Goal: Communication & Community: Answer question/provide support

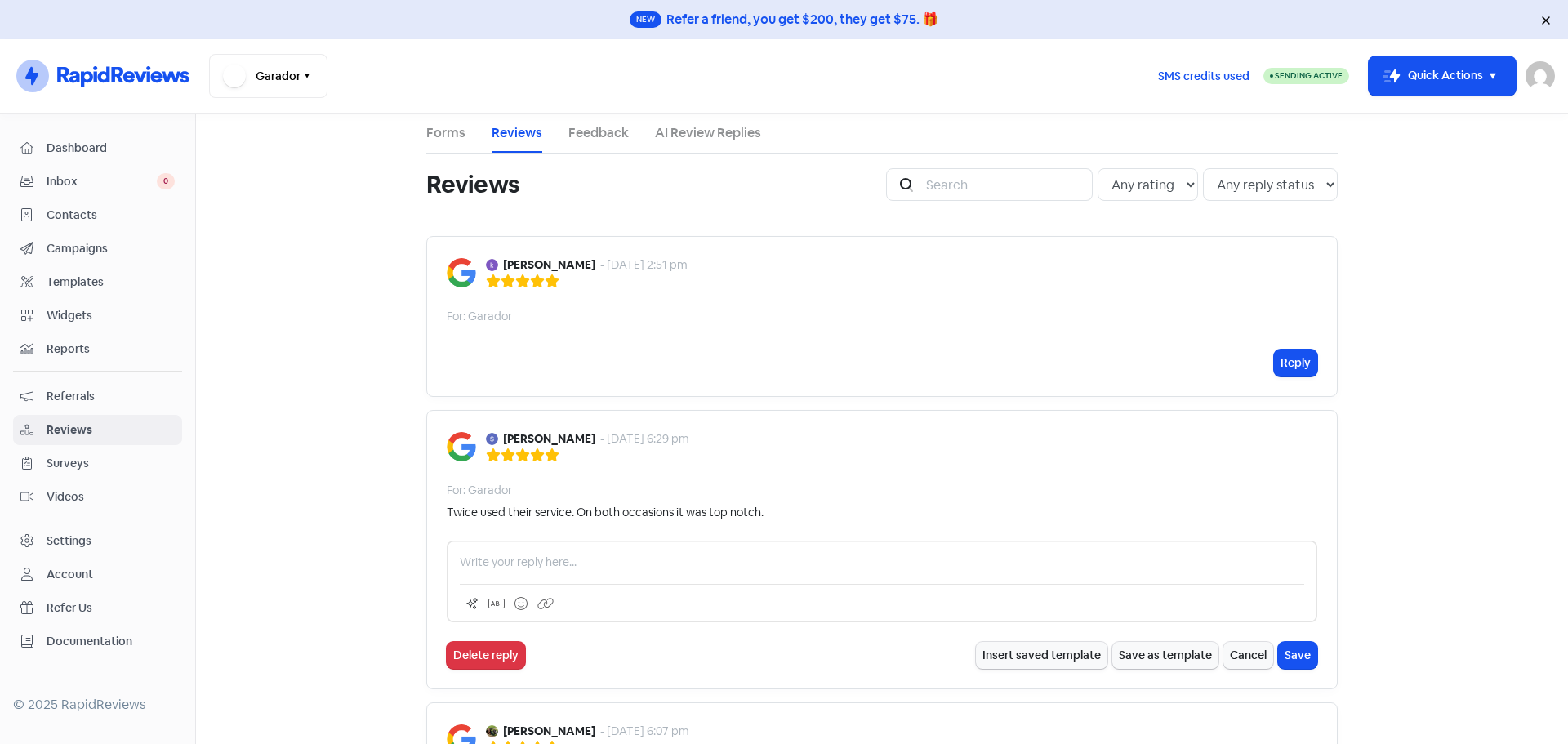
click at [658, 368] on div "Reply" at bounding box center [882, 362] width 871 height 27
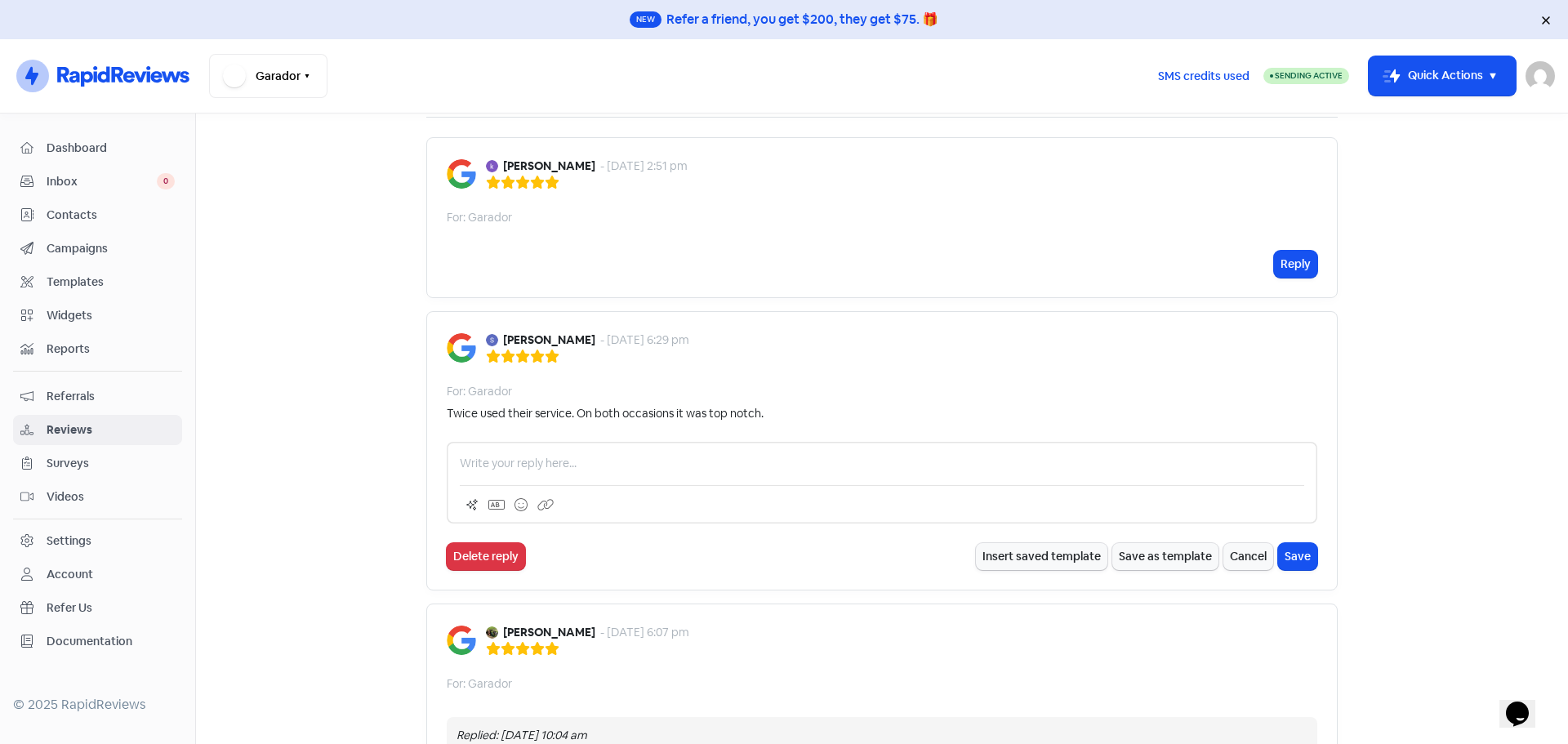
scroll to position [82, 0]
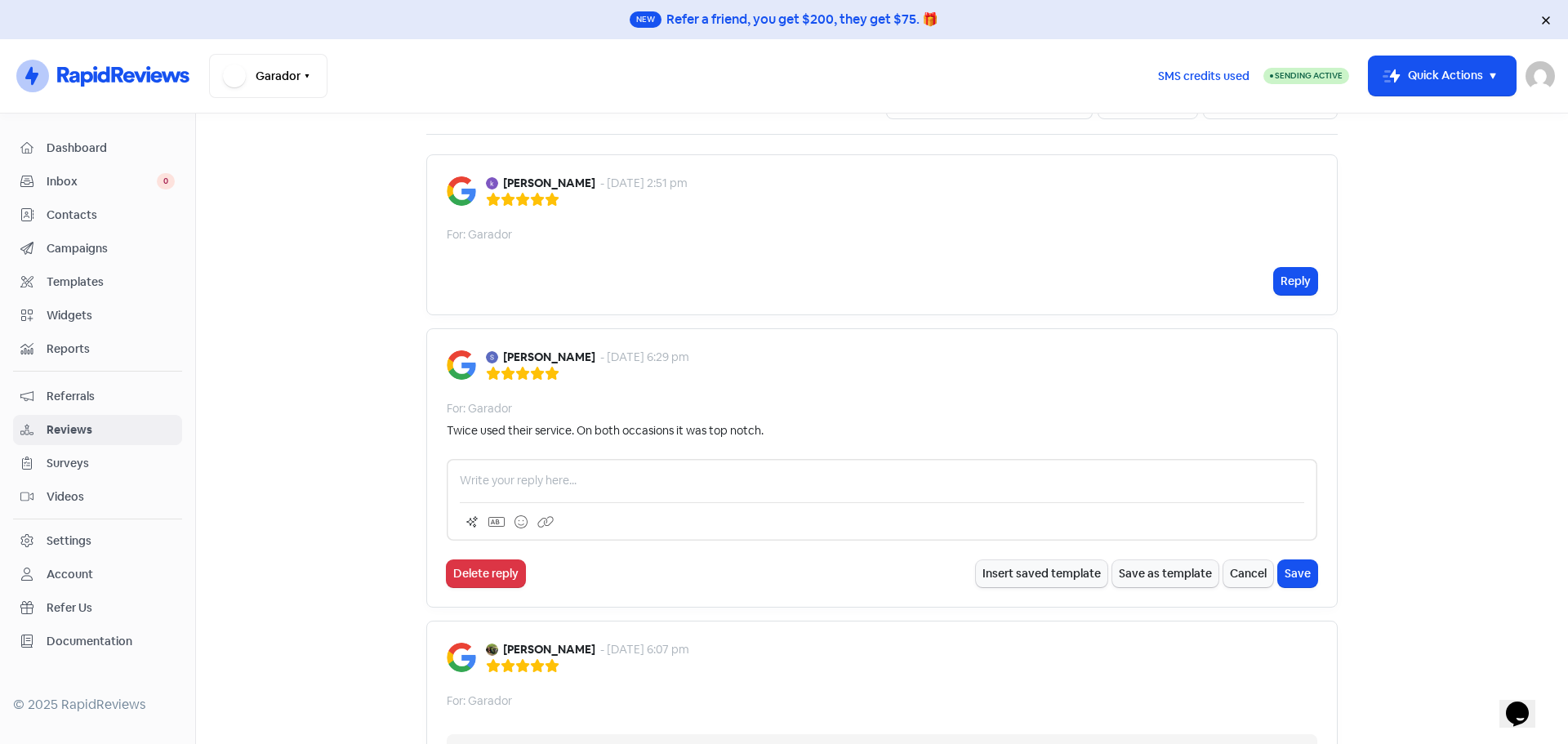
click at [550, 492] on div at bounding box center [882, 499] width 871 height 82
click at [538, 477] on p at bounding box center [882, 480] width 844 height 17
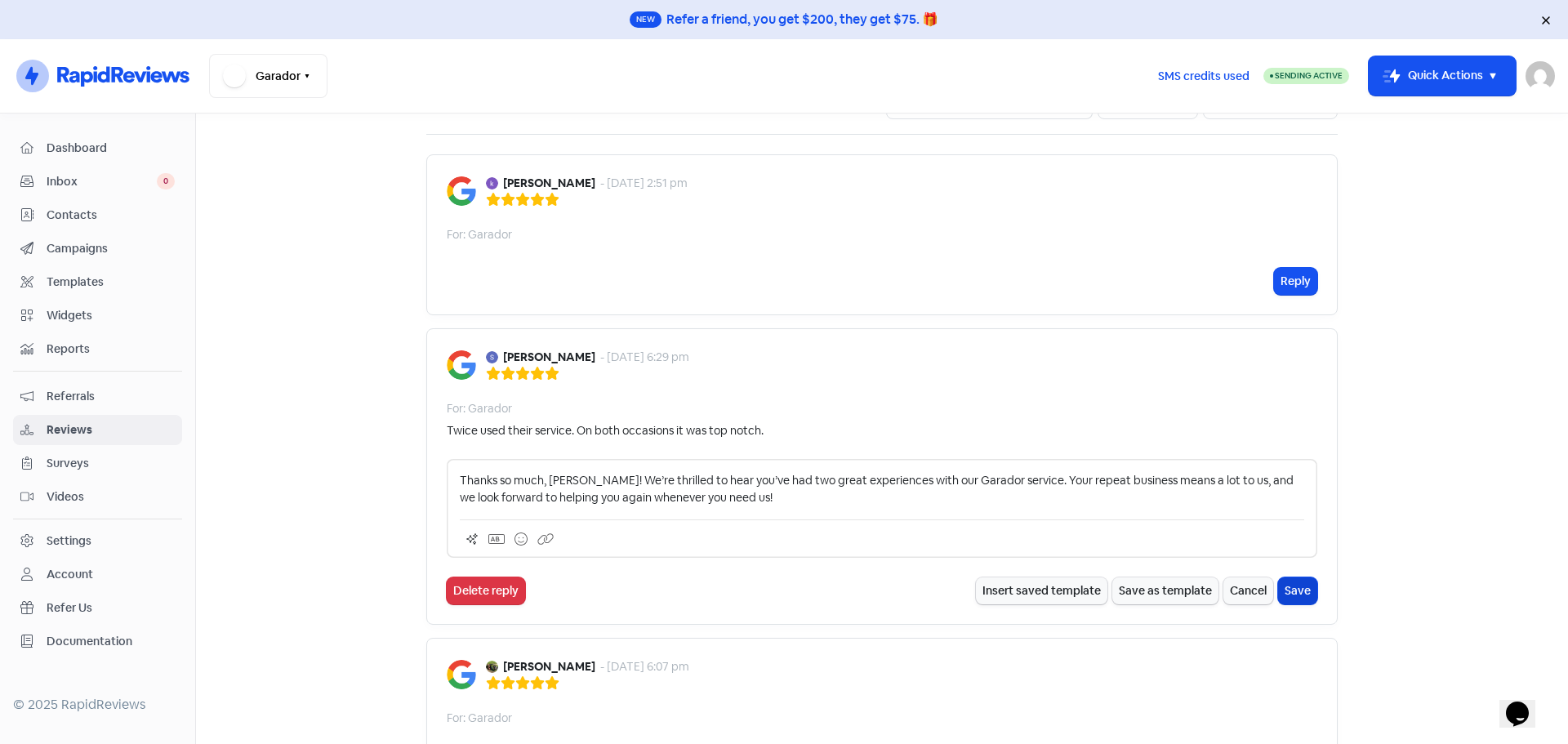
click at [1302, 588] on button "Save" at bounding box center [1298, 590] width 40 height 27
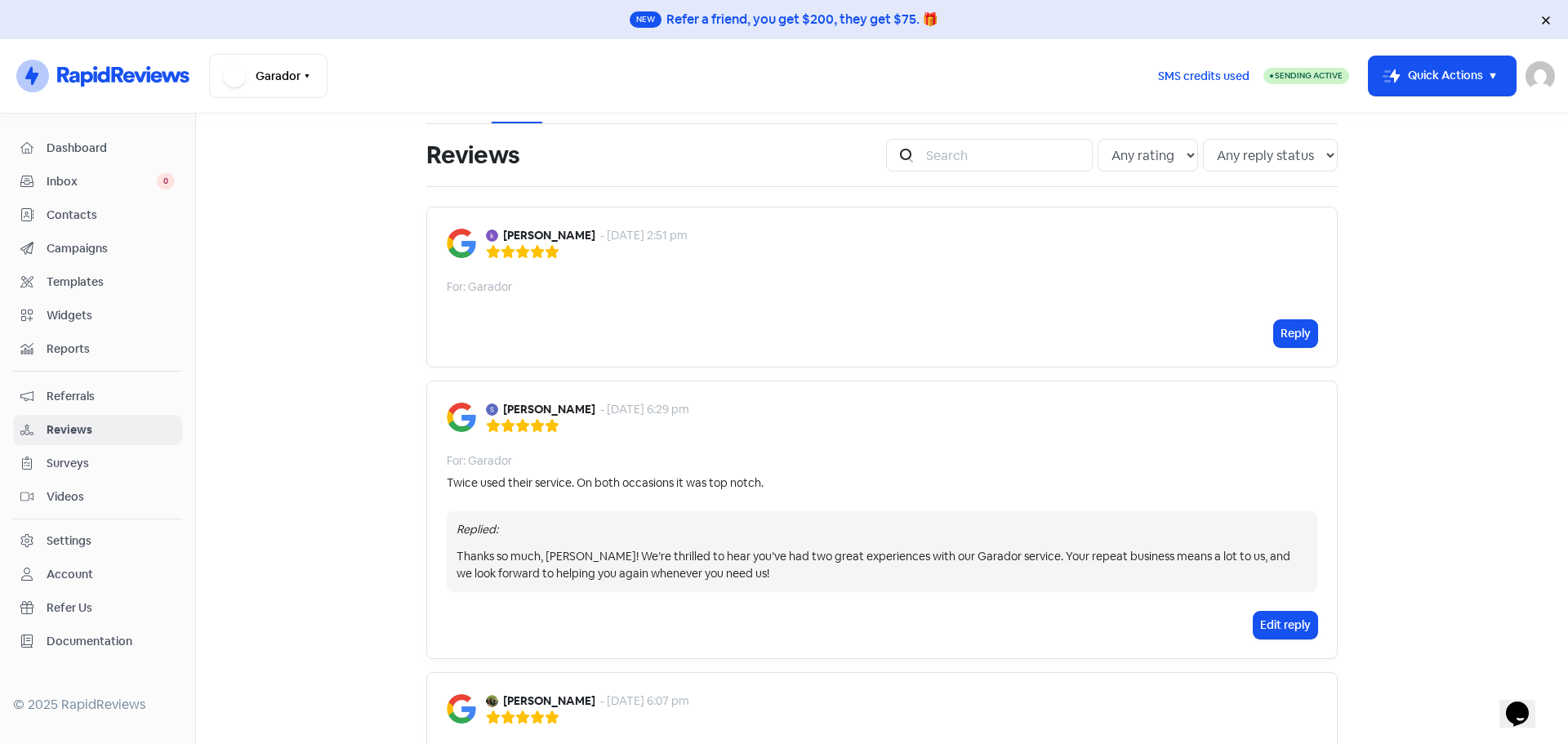
scroll to position [0, 0]
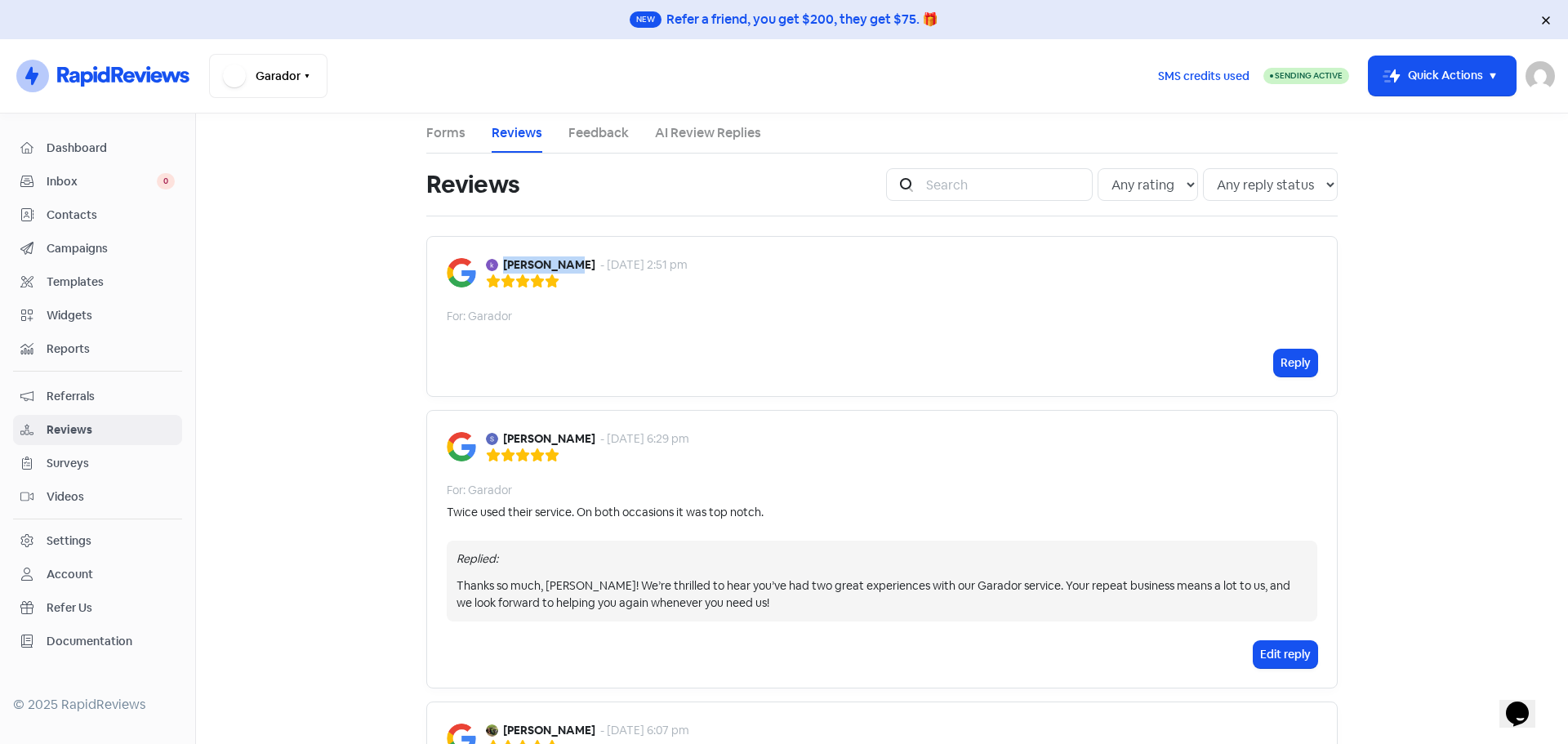
drag, startPoint x: 559, startPoint y: 262, endPoint x: 499, endPoint y: 262, distance: 60.0
click at [499, 262] on div "kerry ploen - 8 Aug 2025, 2:51 pm" at bounding box center [586, 265] width 201 height 17
copy b "[PERSON_NAME]"
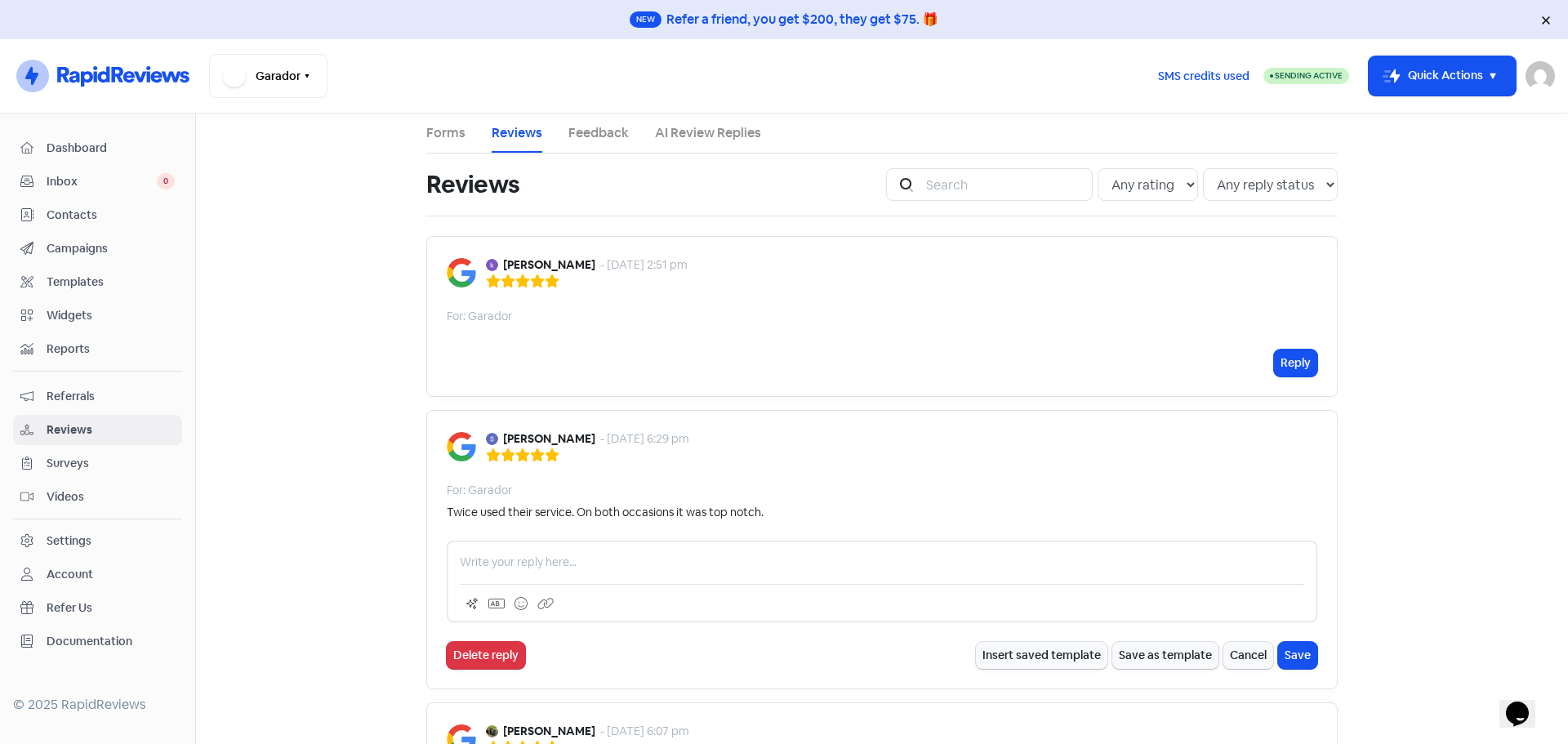
scroll to position [119, 0]
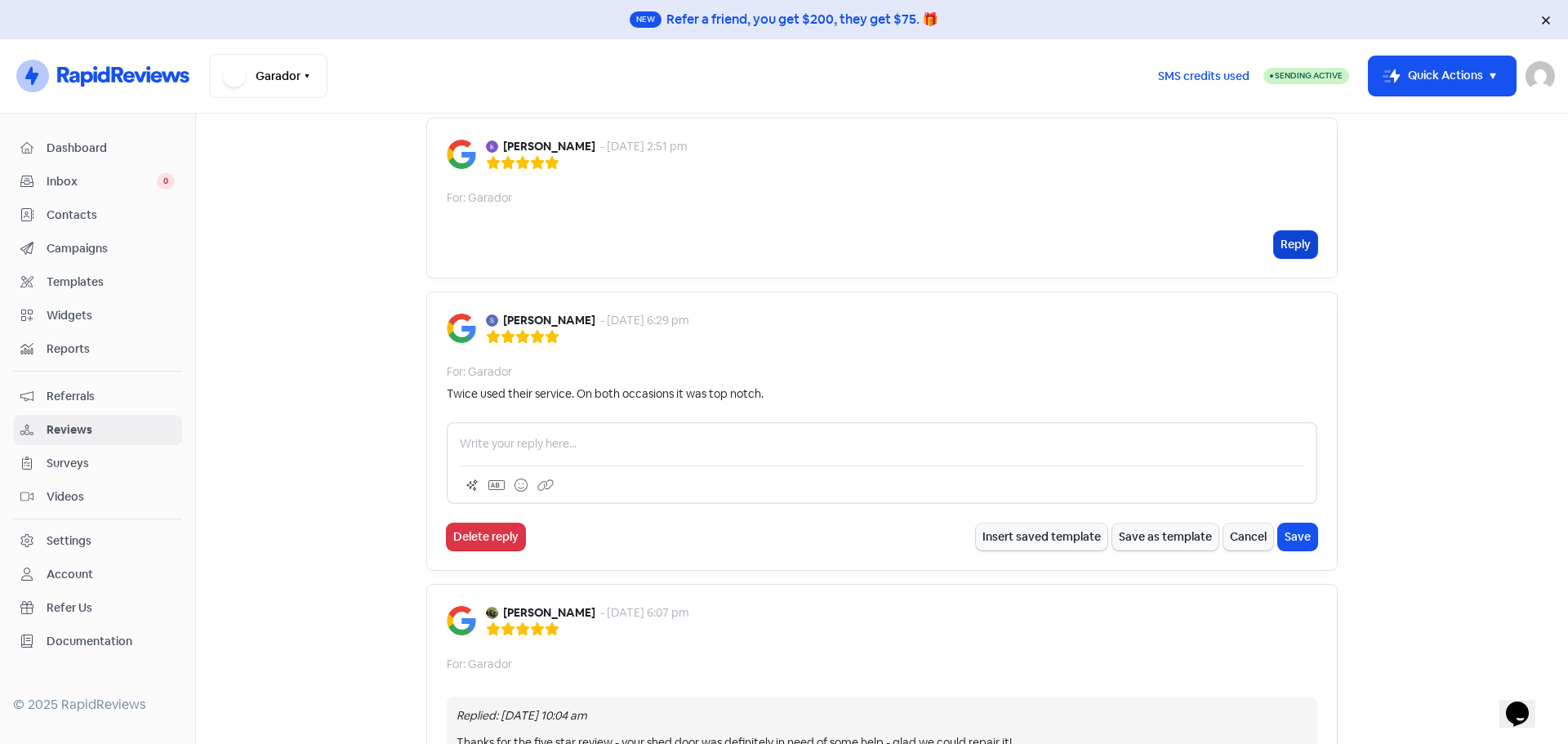
click at [1297, 246] on button "Reply" at bounding box center [1295, 244] width 43 height 27
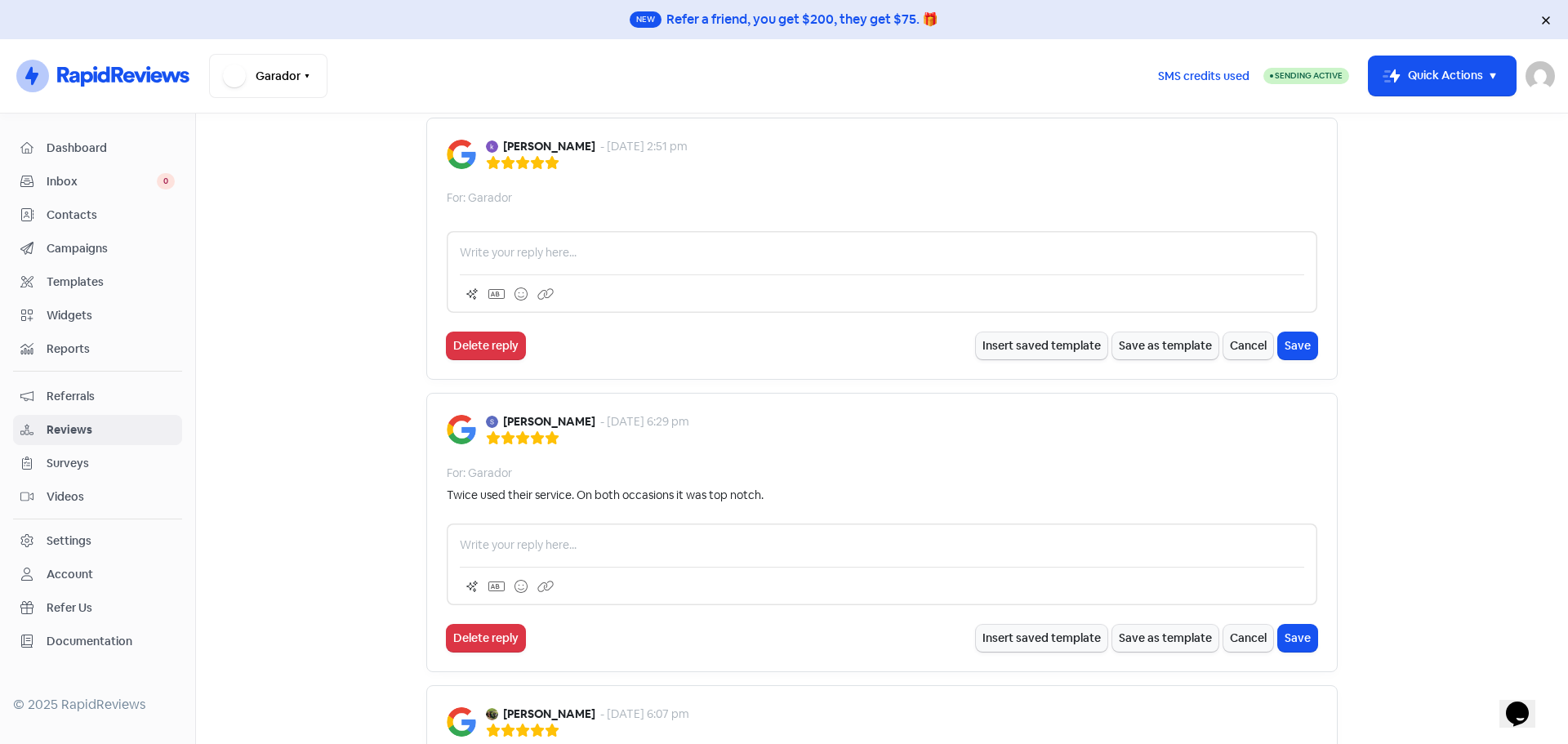
click at [711, 255] on p at bounding box center [882, 252] width 844 height 17
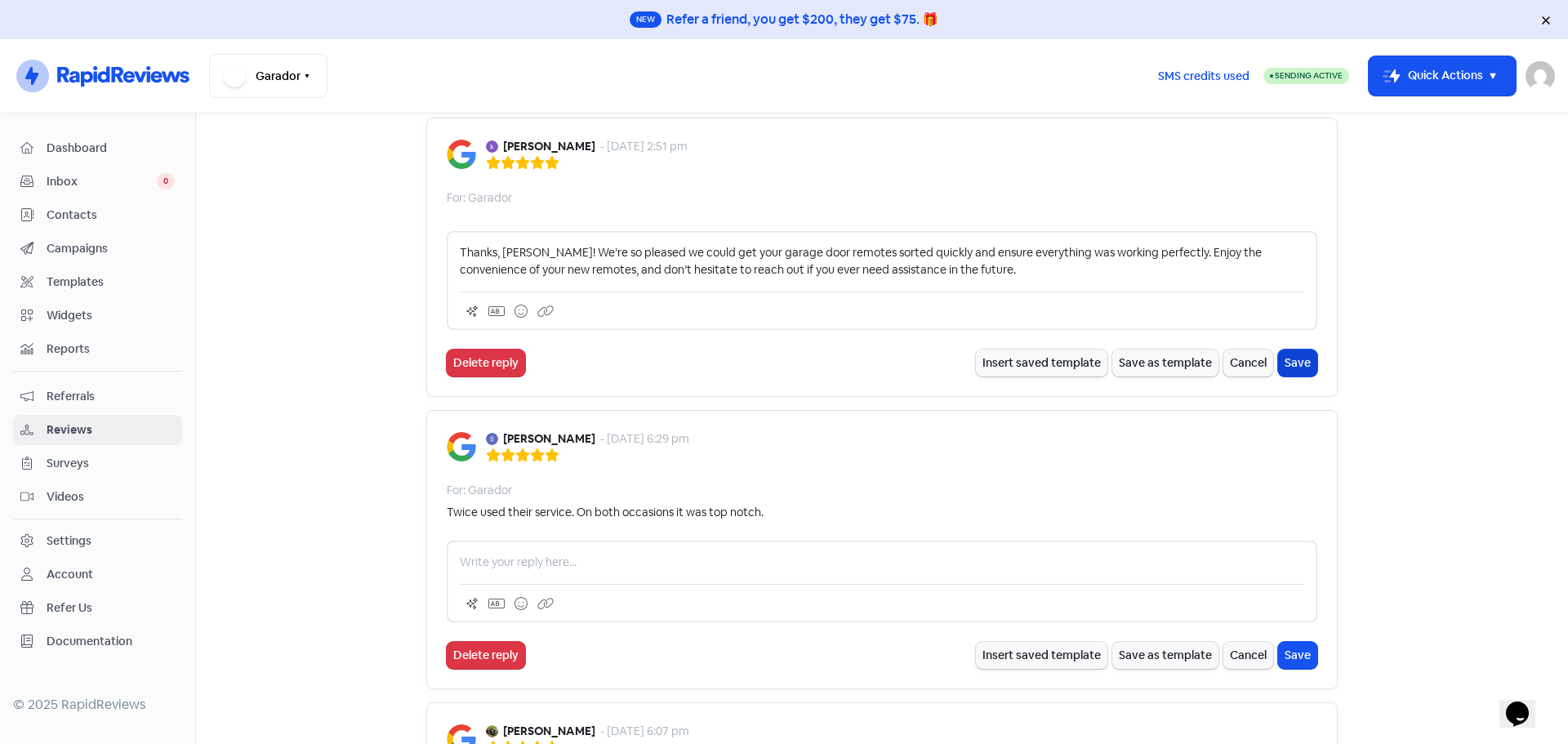
click at [1293, 362] on button "Save" at bounding box center [1298, 362] width 40 height 27
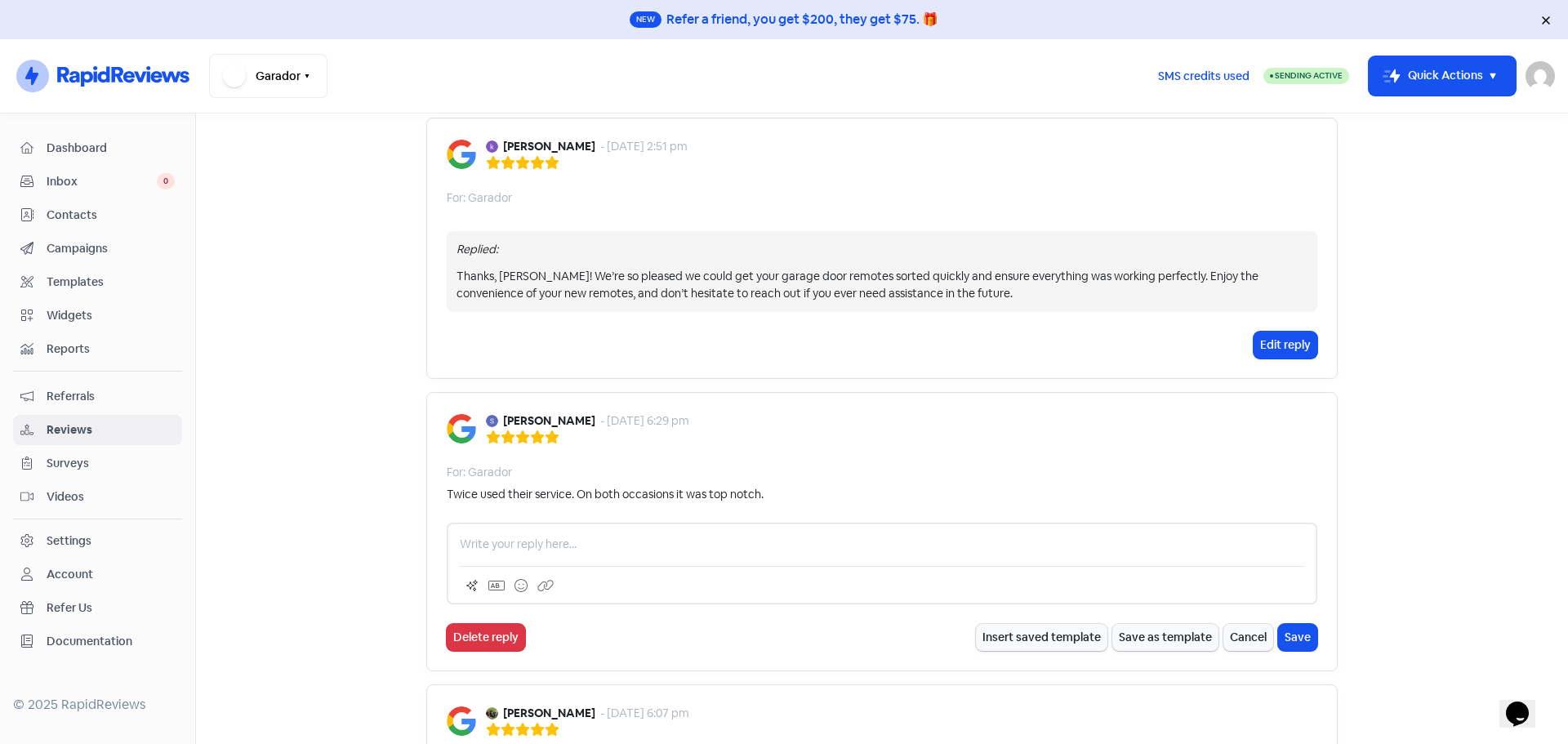
click at [517, 552] on p at bounding box center [882, 544] width 844 height 17
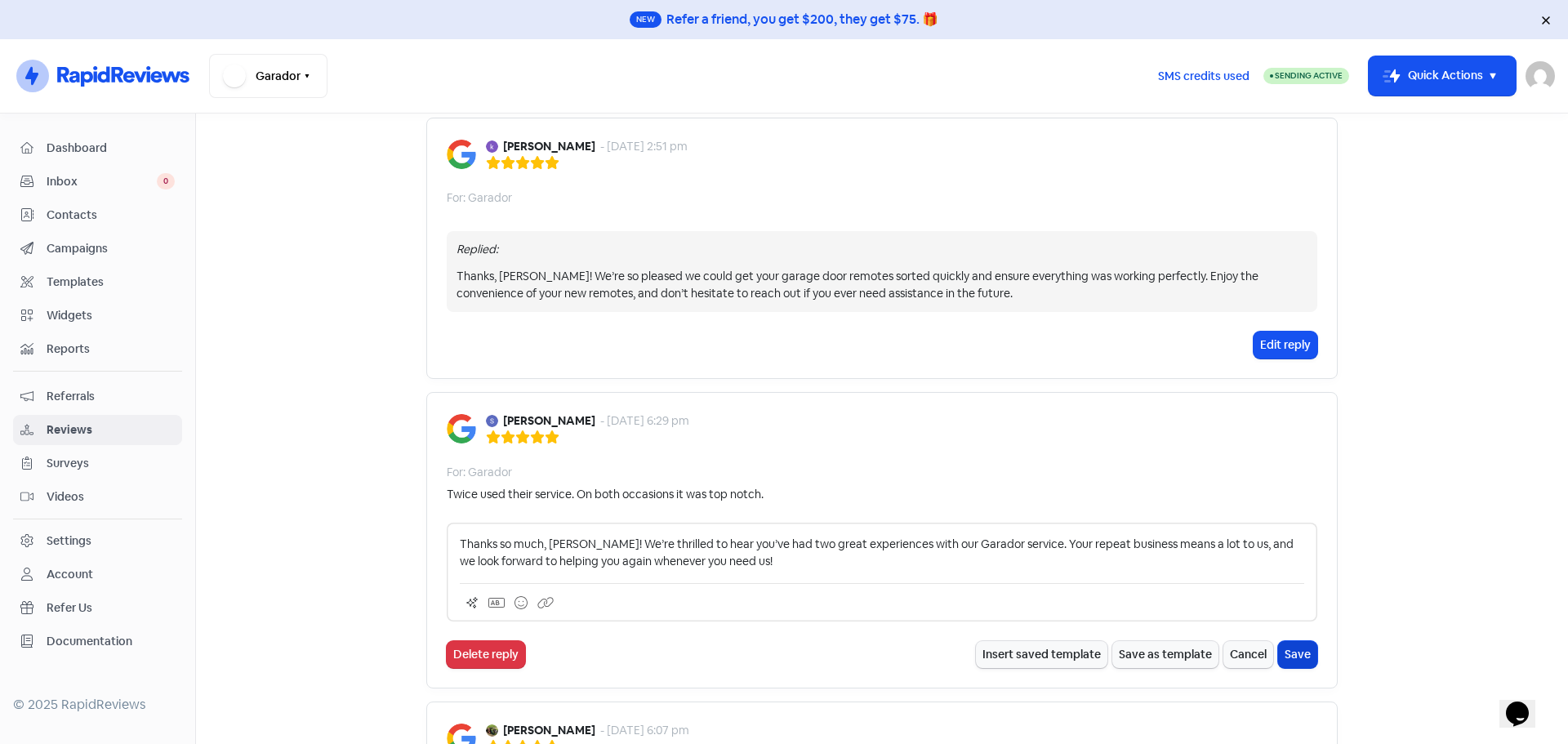
click at [1289, 649] on button "Save" at bounding box center [1298, 654] width 40 height 27
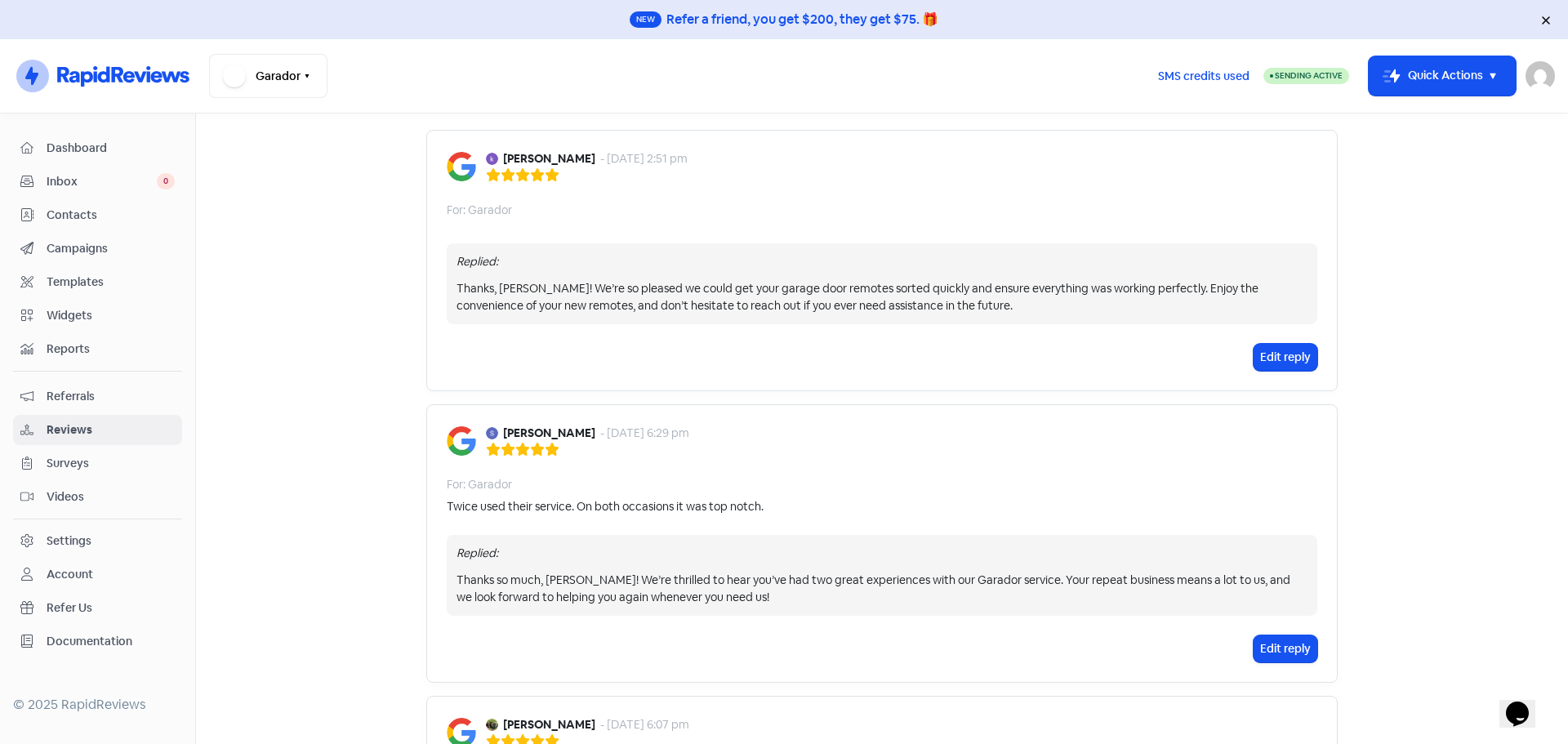
scroll to position [0, 0]
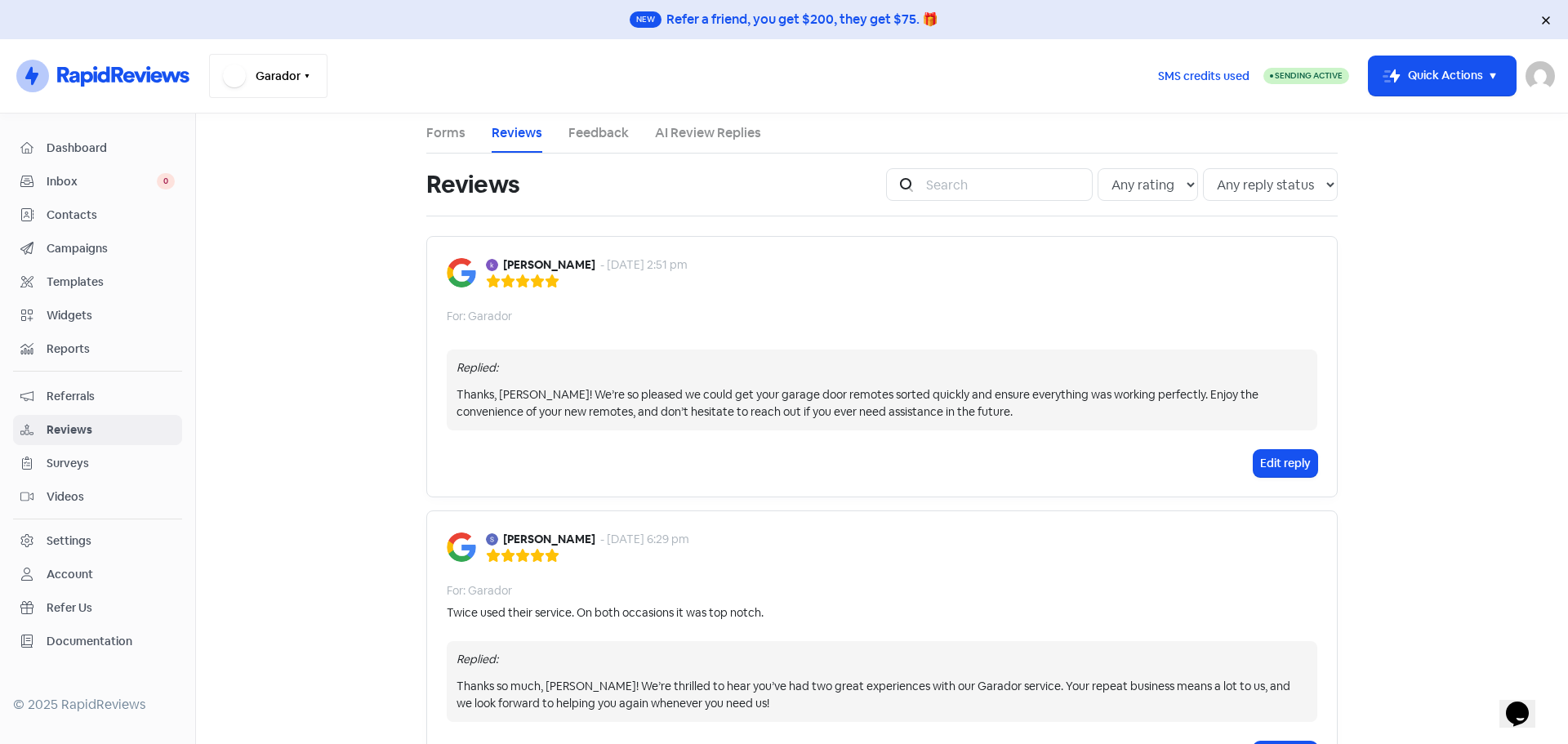
click at [303, 82] on button "Garador" at bounding box center [268, 76] width 119 height 44
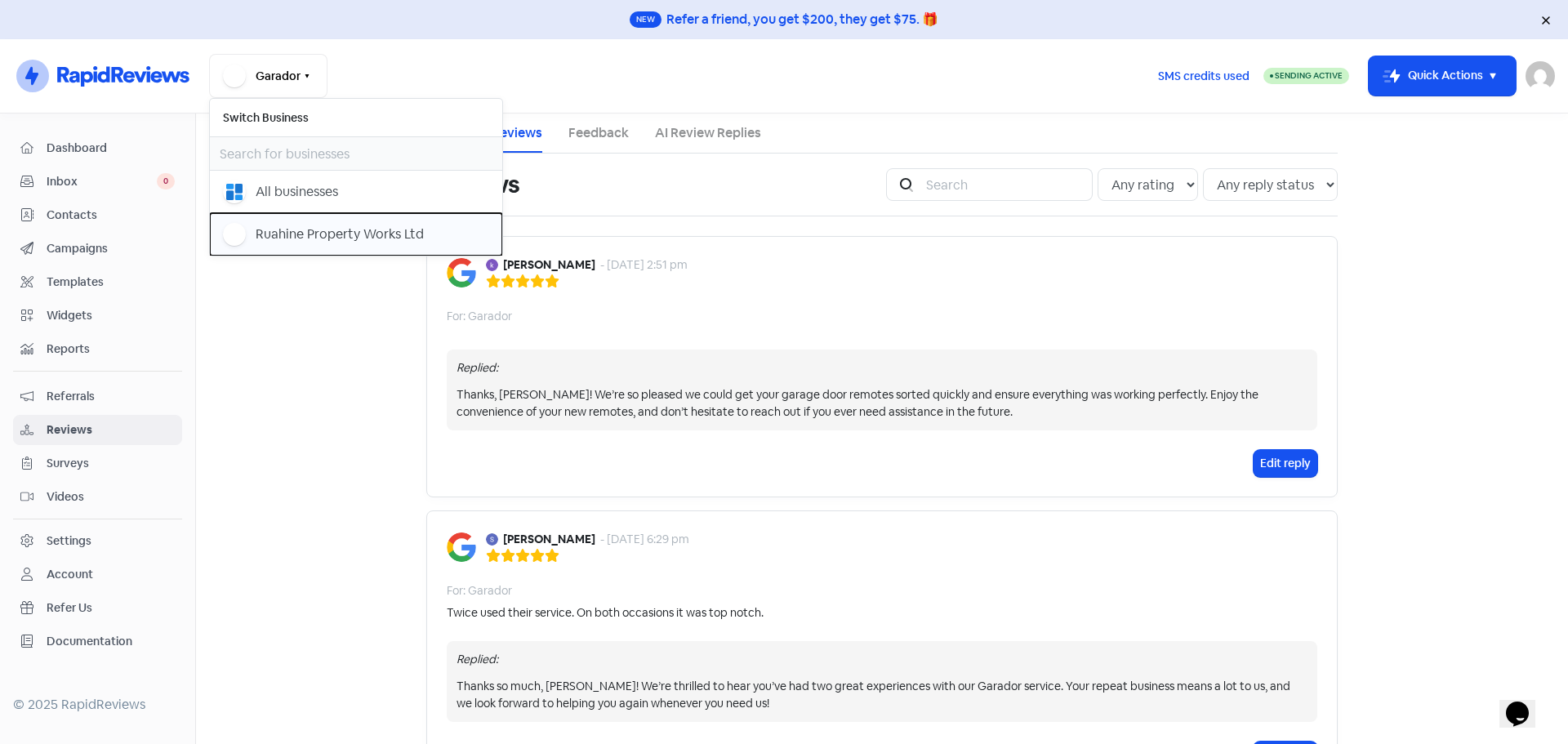
click at [288, 231] on div "Ruahine Property Works Ltd" at bounding box center [339, 234] width 168 height 19
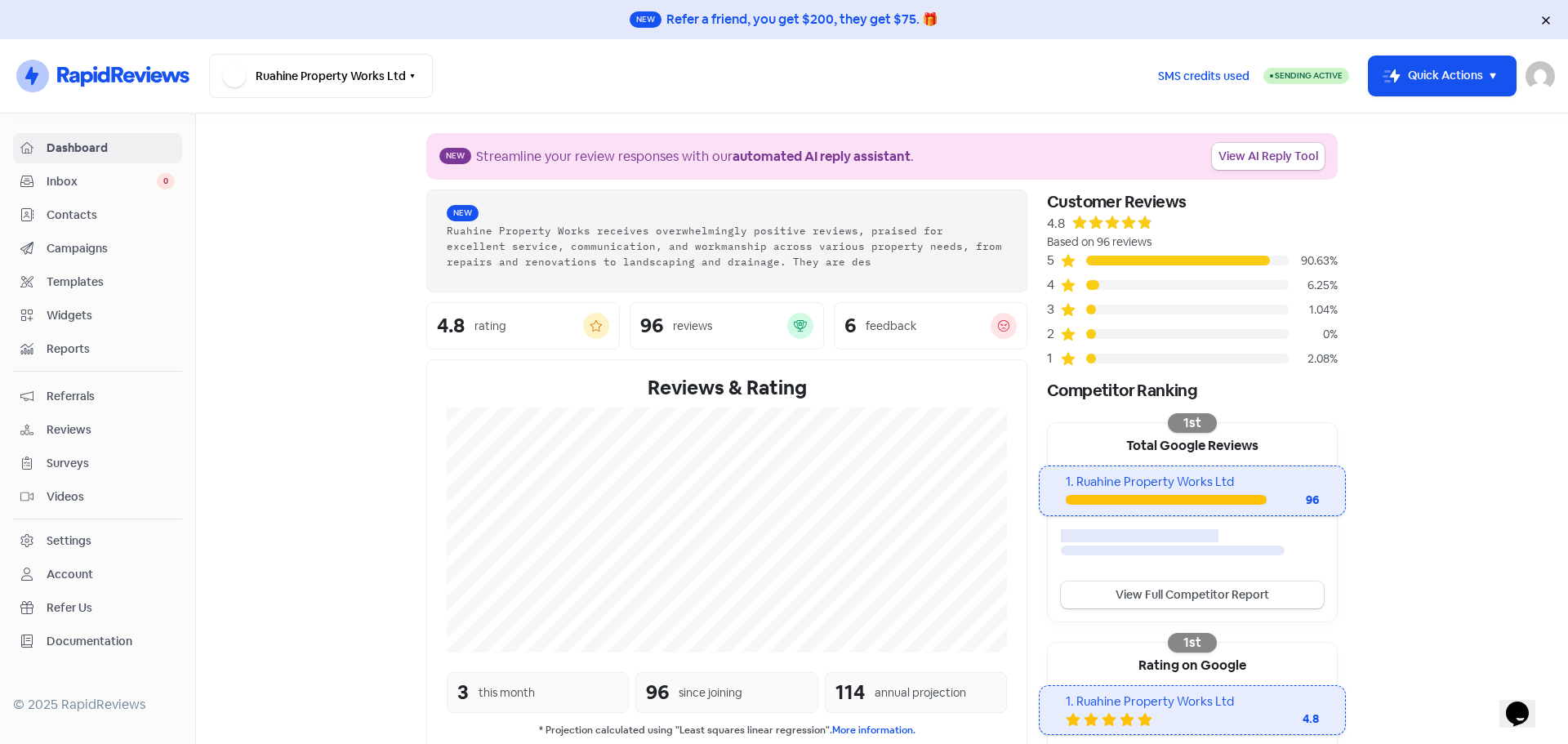
click at [56, 426] on span "Reviews" at bounding box center [110, 429] width 128 height 17
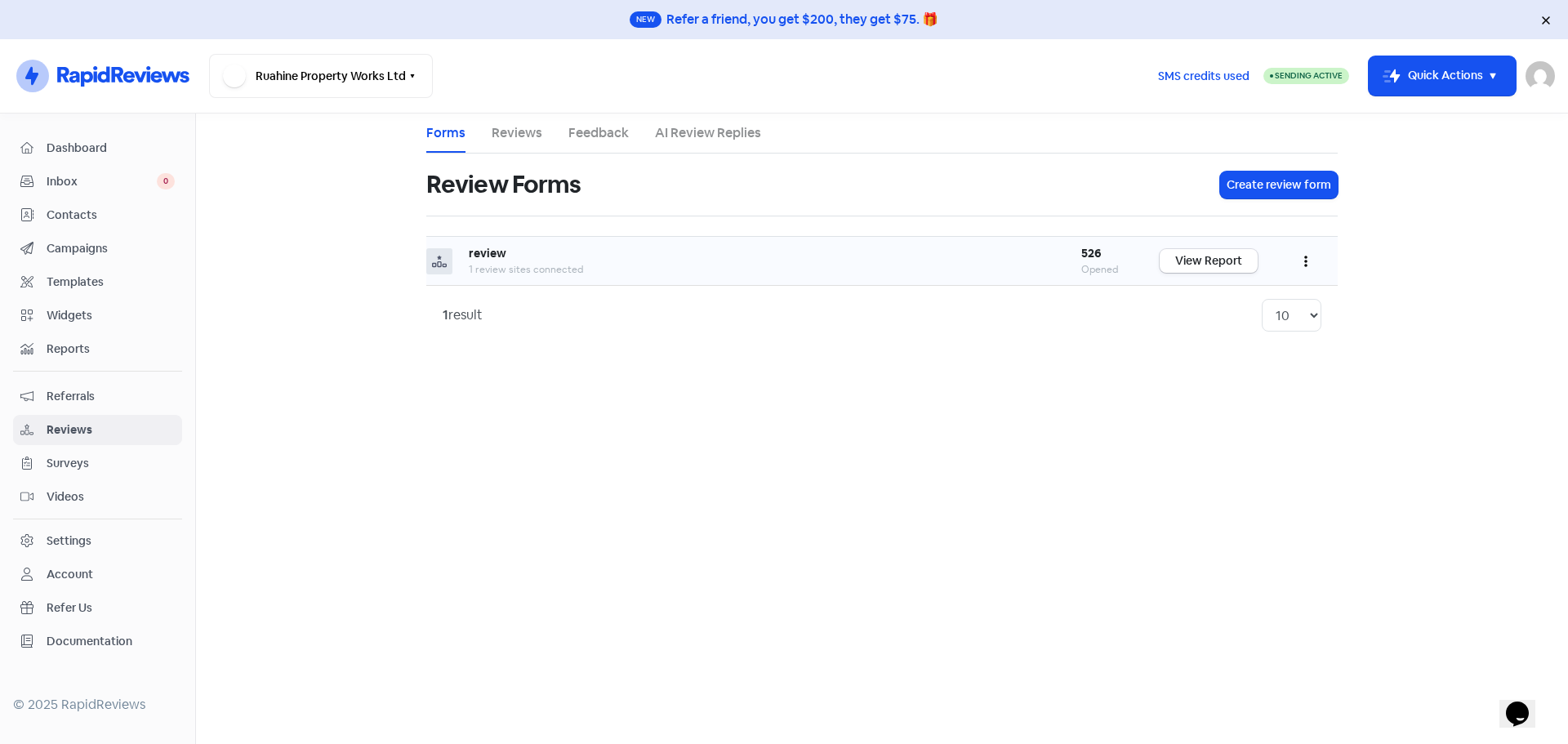
click at [499, 260] on div "review" at bounding box center [759, 253] width 579 height 17
click at [1184, 265] on link "View Report" at bounding box center [1208, 261] width 98 height 24
click at [470, 253] on b "review" at bounding box center [487, 253] width 38 height 15
click at [421, 261] on div "Forms Reviews Feedback AI Review Replies Review Forms Create review form review…" at bounding box center [882, 228] width 931 height 231
click at [442, 263] on icon at bounding box center [440, 261] width 15 height 15
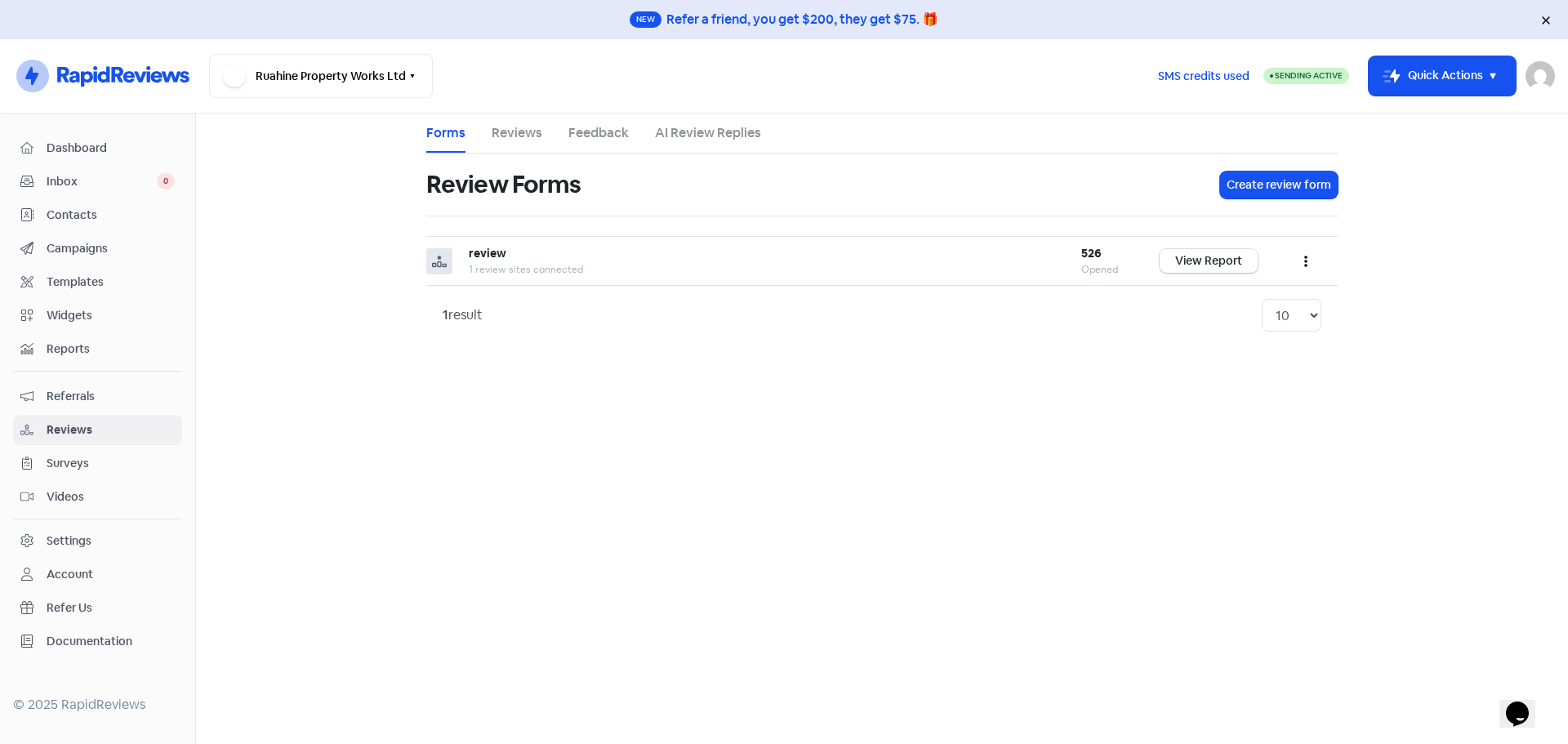
click at [513, 128] on link "Reviews" at bounding box center [517, 132] width 51 height 19
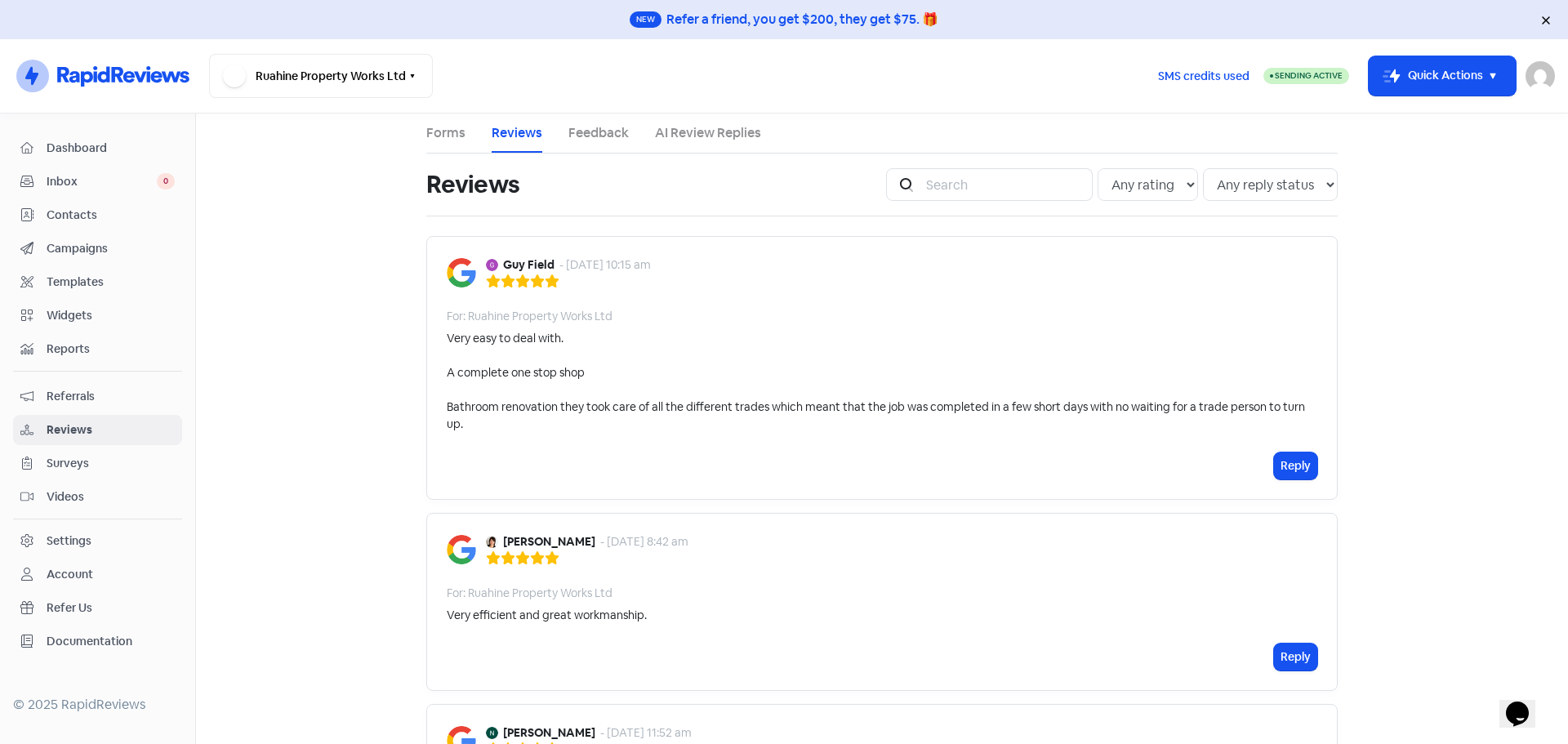
click at [1492, 559] on main "Forms Reviews Feedback AI Review Replies Reviews Icon For Search Any rating 5 s…" at bounding box center [882, 428] width 1372 height 630
drag, startPoint x: 548, startPoint y: 263, endPoint x: 501, endPoint y: 262, distance: 47.0
click at [501, 262] on div "Guy Field - [DATE] 10:15 am" at bounding box center [567, 265] width 165 height 17
copy b "Guy Field"
click at [821, 328] on div "Guy Field - [DATE] 10:15 am For: Ruahine Property Works Ltd Very easy to deal w…" at bounding box center [881, 368] width 911 height 264
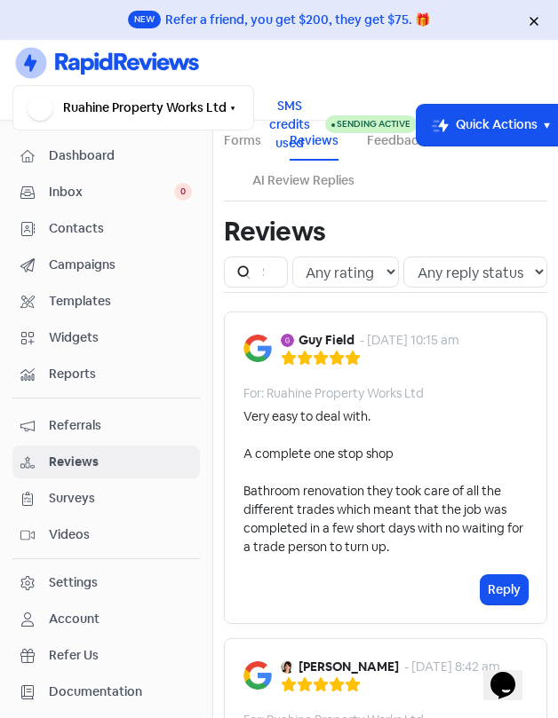
drag, startPoint x: 566, startPoint y: 724, endPoint x: 627, endPoint y: 733, distance: 61.9
click at [558, 718] on html "New Refer a friend, you get $200, they get $75. 🎁 Icon For Thunder-circle Ruahi…" at bounding box center [279, 359] width 558 height 718
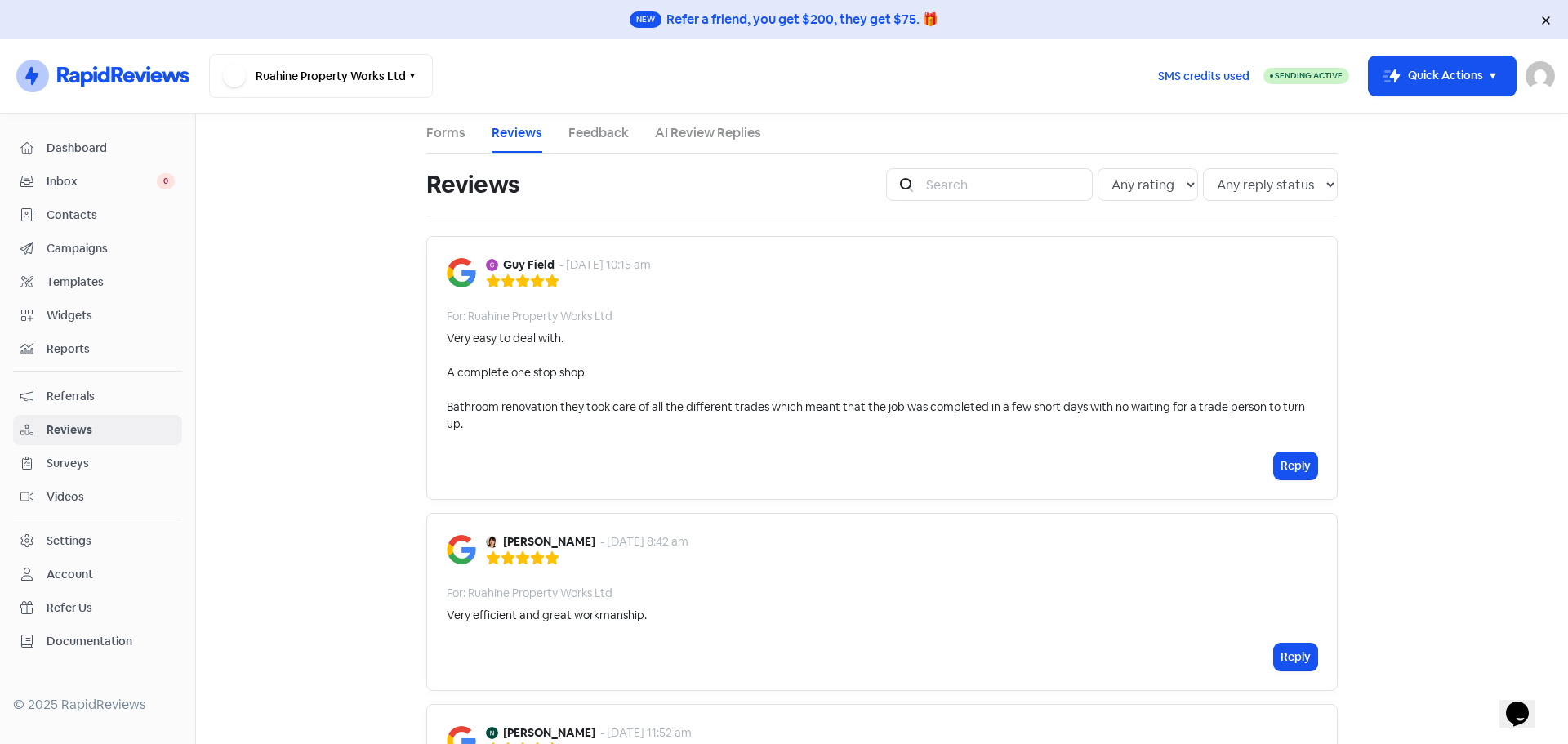
click at [439, 338] on div "Guy Field - [DATE] 10:15 am For: Ruahine Property Works Ltd Very easy to deal w…" at bounding box center [881, 368] width 911 height 264
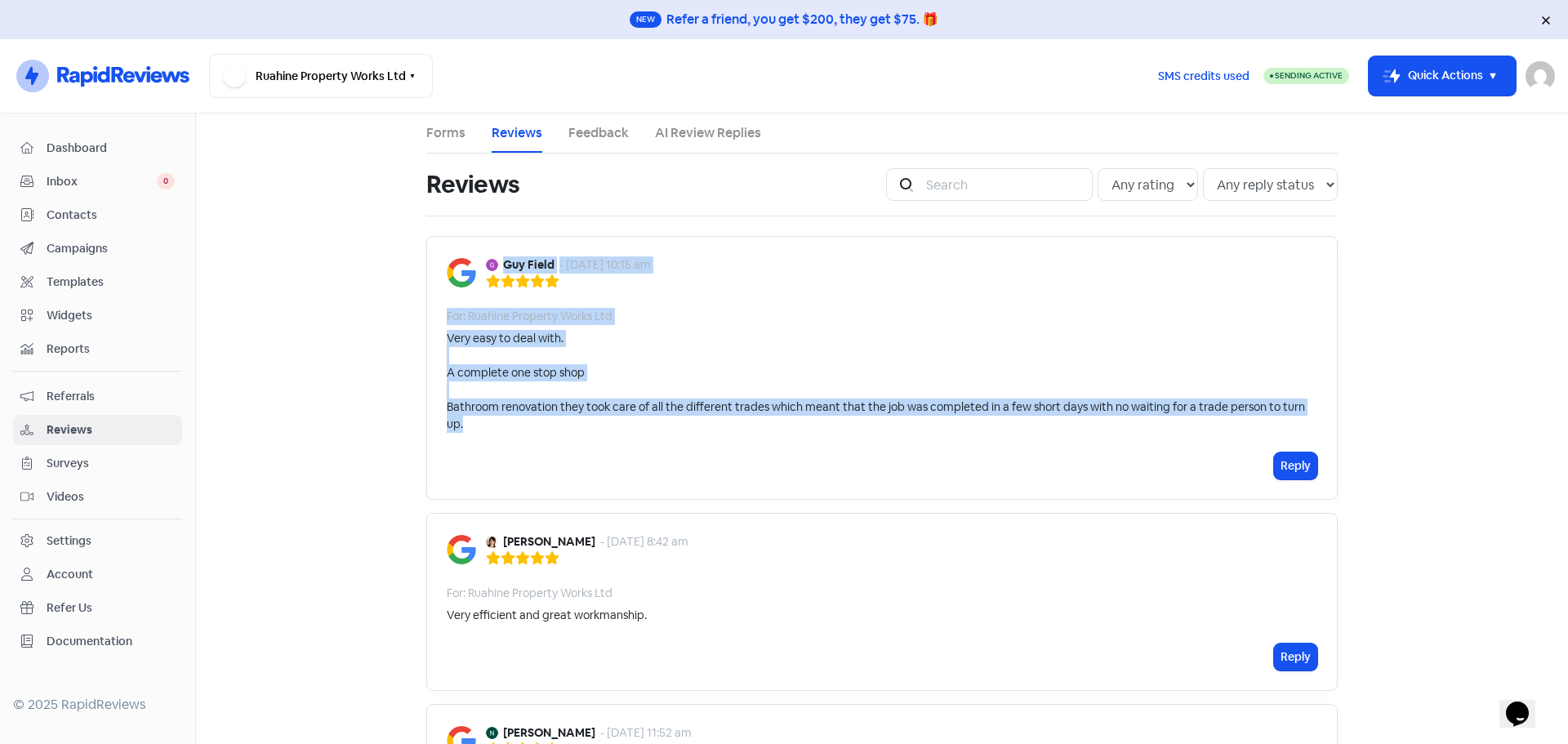
drag, startPoint x: 498, startPoint y: 259, endPoint x: 642, endPoint y: 427, distance: 221.3
click at [642, 427] on div "Guy Field - [DATE] 10:15 am For: Ruahine Property Works Ltd Very easy to deal w…" at bounding box center [881, 368] width 911 height 264
copy div "Guy Field - [DATE] 10:15 am For: Ruahine Property Works Ltd Very easy to deal w…"
